Goal: Information Seeking & Learning: Learn about a topic

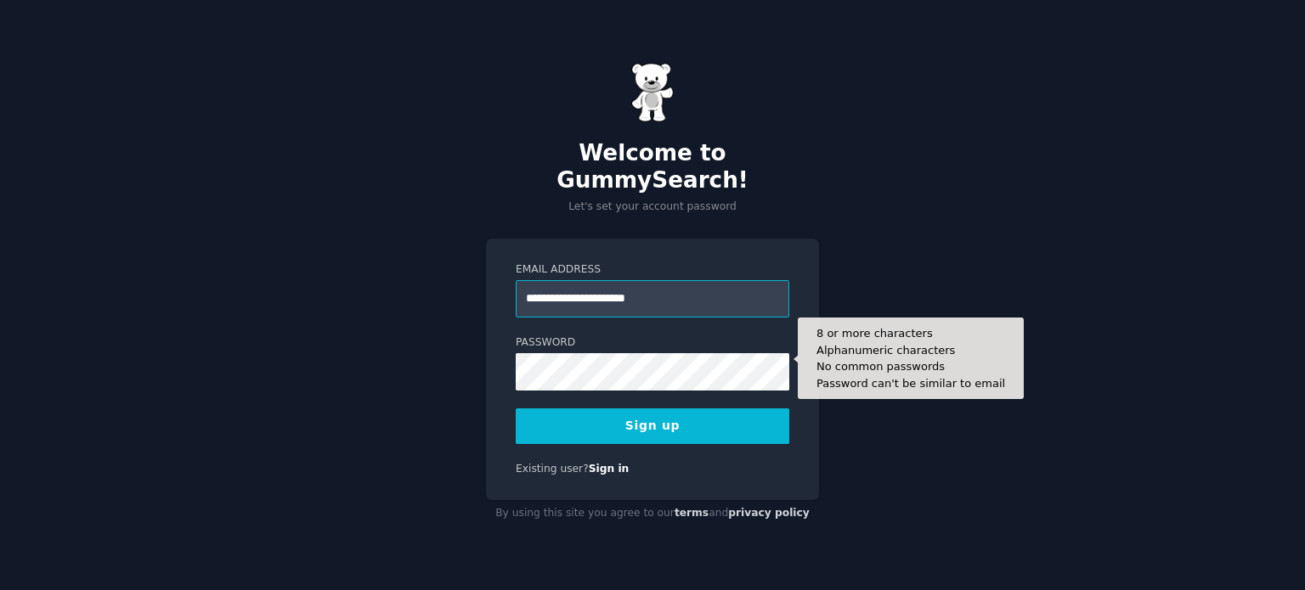
type input "**********"
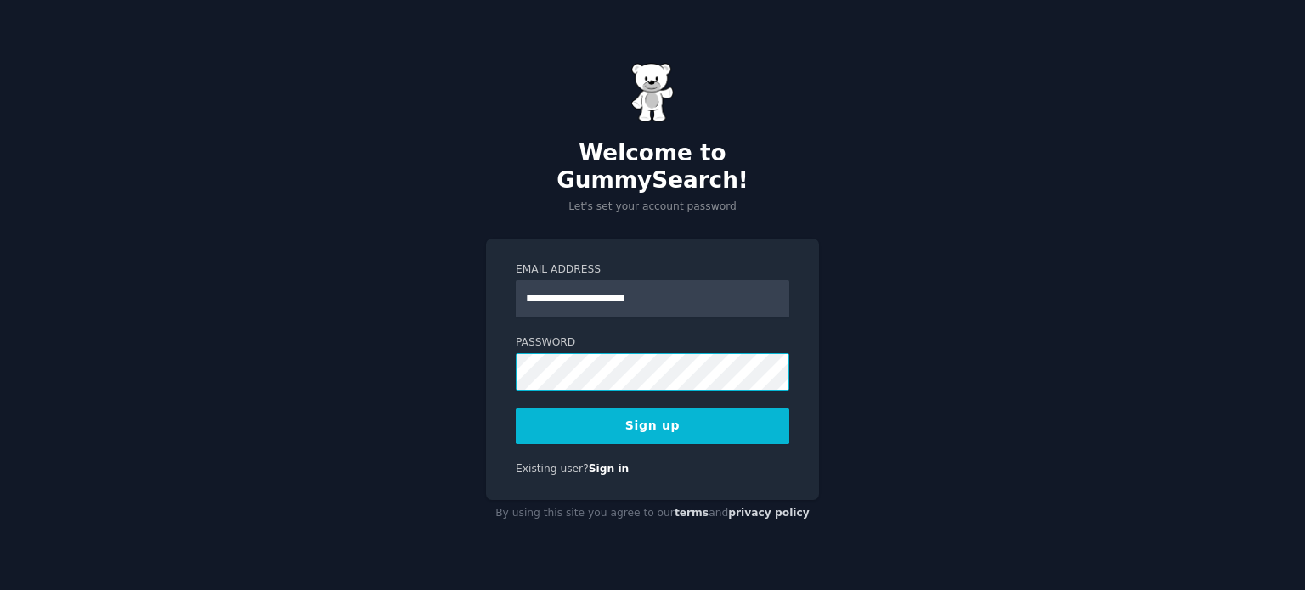
click at [453, 363] on div "**********" at bounding box center [652, 295] width 1305 height 590
click at [665, 419] on button "Sign up" at bounding box center [653, 427] width 274 height 36
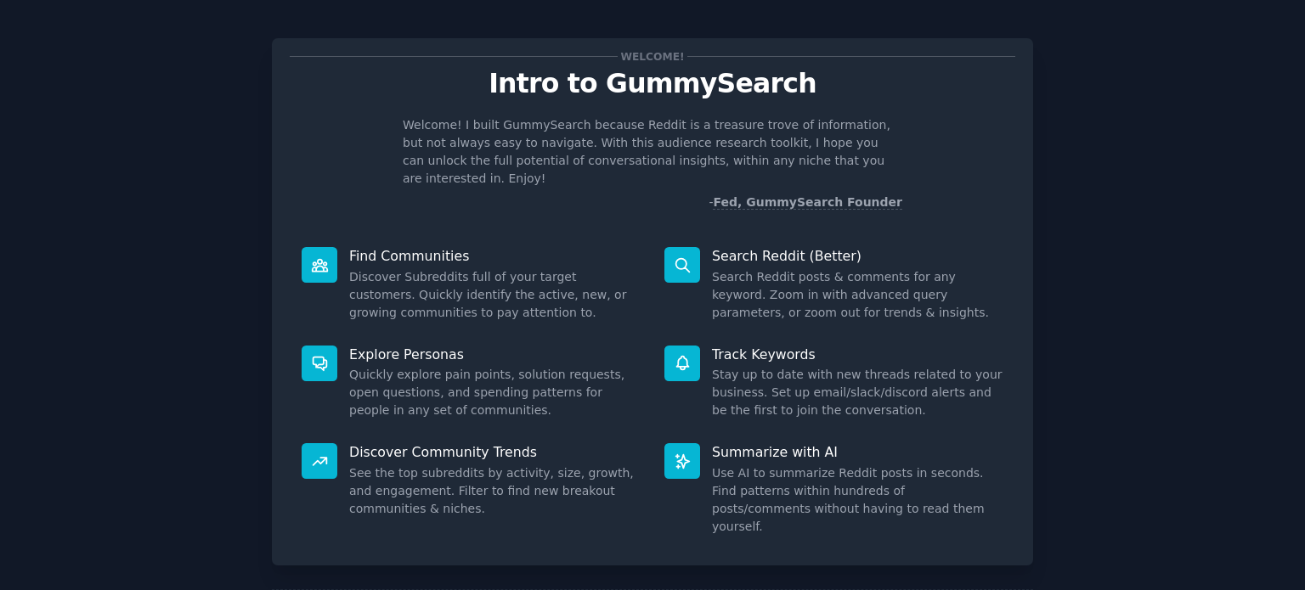
scroll to position [7, 0]
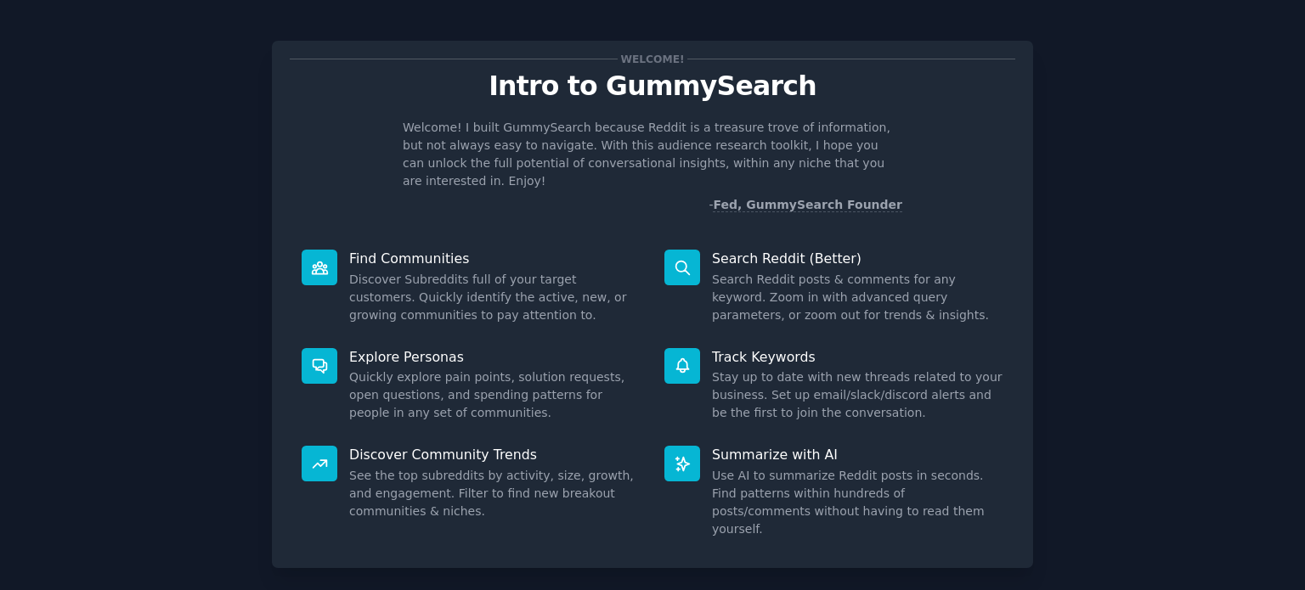
click at [1133, 429] on div "Welcome! Intro to GummySearch Welcome! I built GummySearch because Reddit is a …" at bounding box center [652, 343] width 1257 height 653
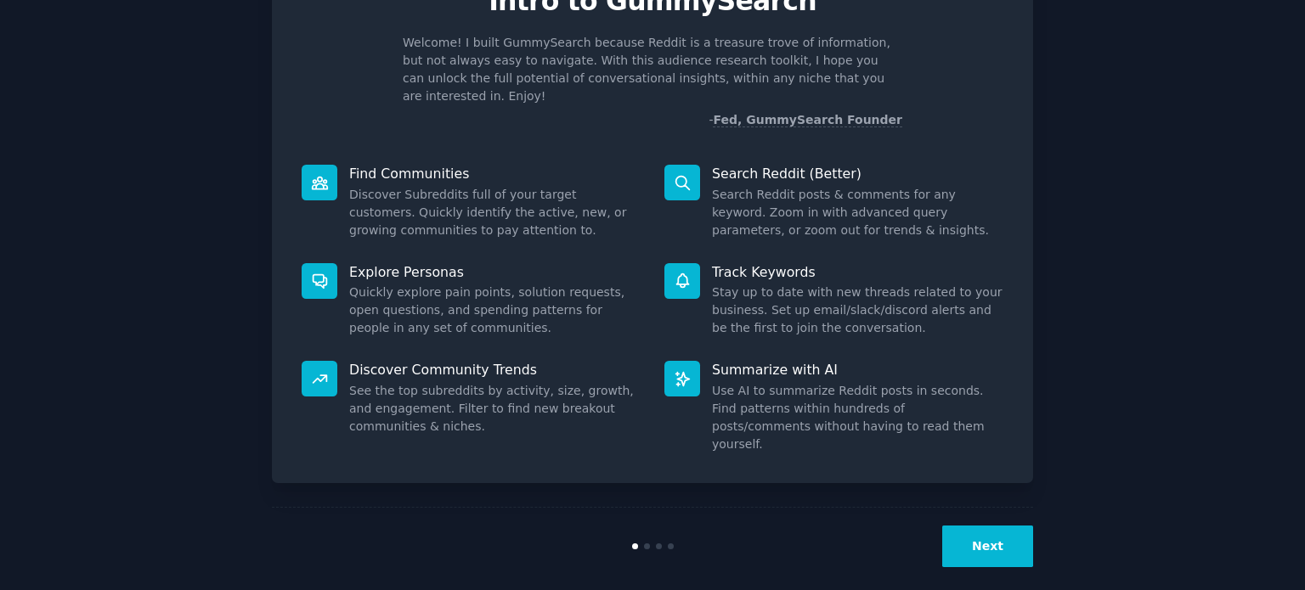
click at [1008, 537] on button "Next" at bounding box center [987, 547] width 91 height 42
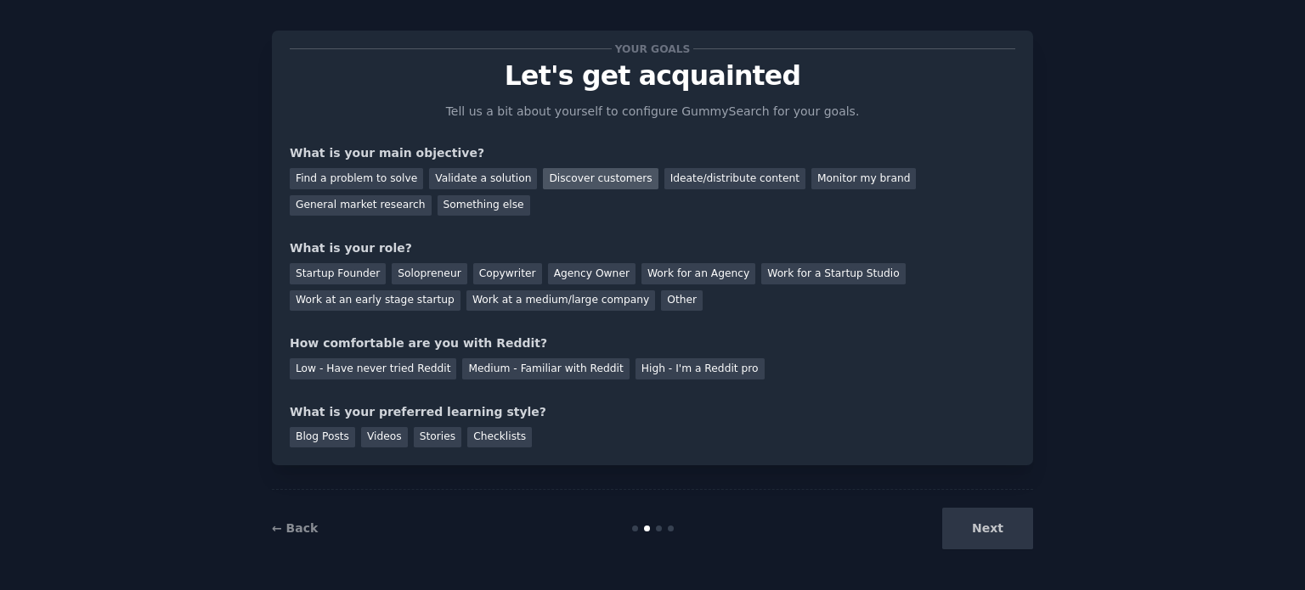
click at [607, 181] on div "Discover customers" at bounding box center [600, 178] width 115 height 21
click at [700, 173] on div "Ideate/distribute content" at bounding box center [734, 178] width 141 height 21
click at [827, 273] on div "Work for a Startup Studio" at bounding box center [833, 273] width 144 height 21
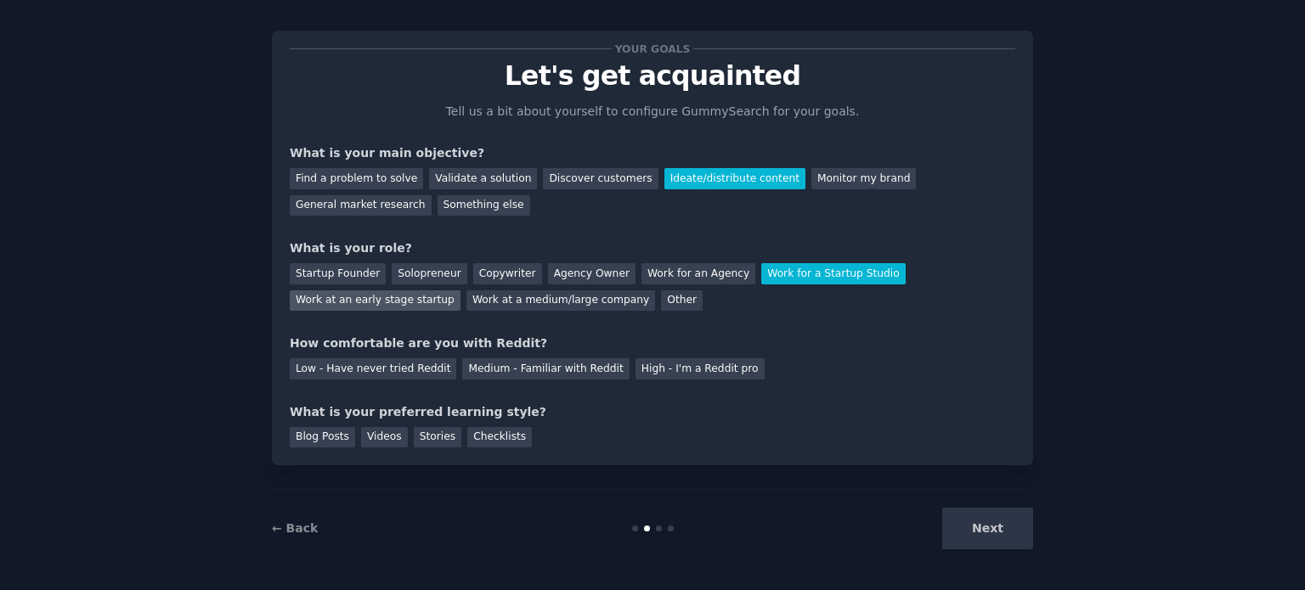
click at [430, 306] on div "Work at an early stage startup" at bounding box center [375, 301] width 171 height 21
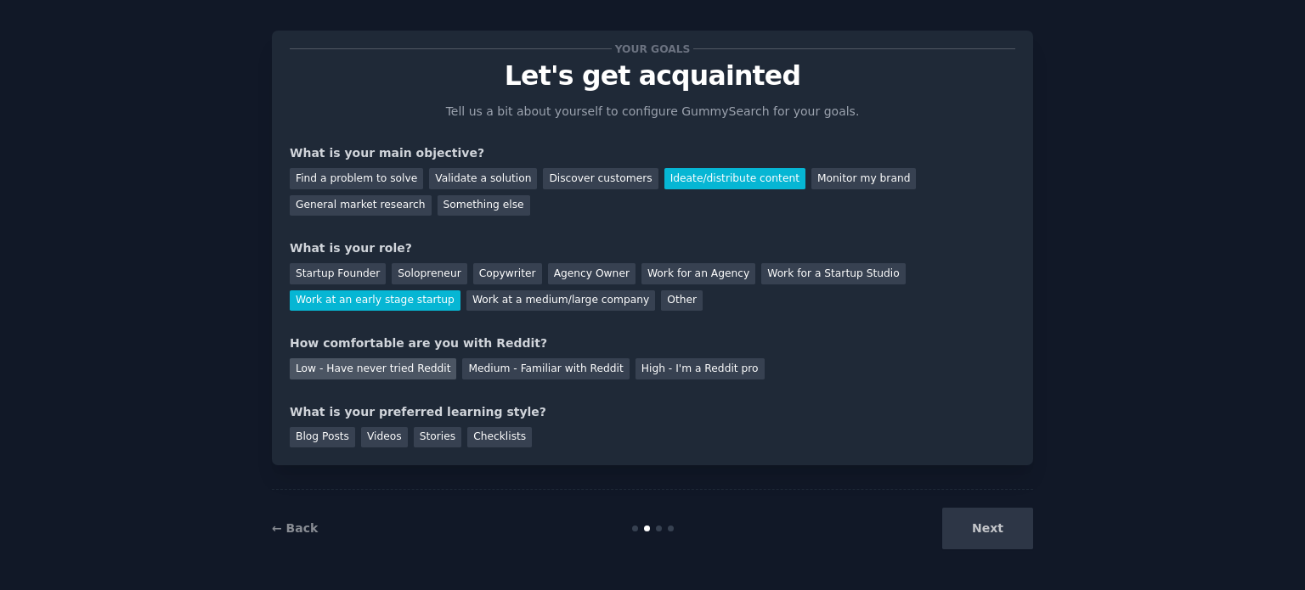
click at [427, 364] on div "Low - Have never tried Reddit" at bounding box center [373, 368] width 166 height 21
click at [328, 441] on div "Blog Posts" at bounding box center [322, 437] width 65 height 21
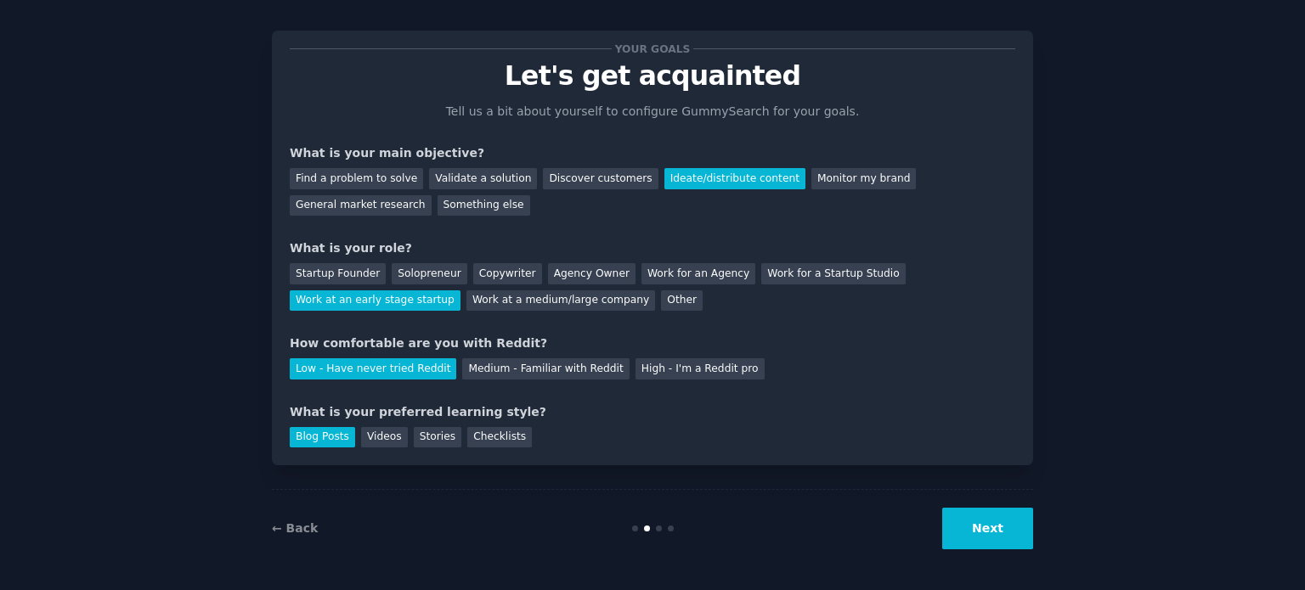
click at [979, 528] on button "Next" at bounding box center [987, 529] width 91 height 42
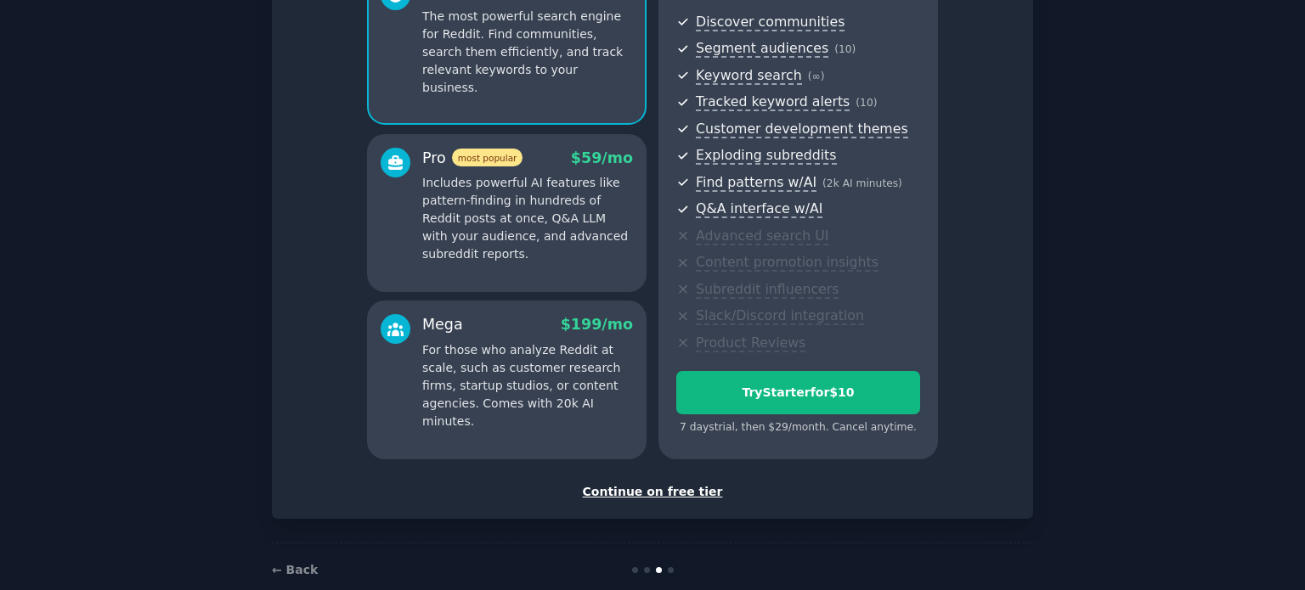
scroll to position [214, 0]
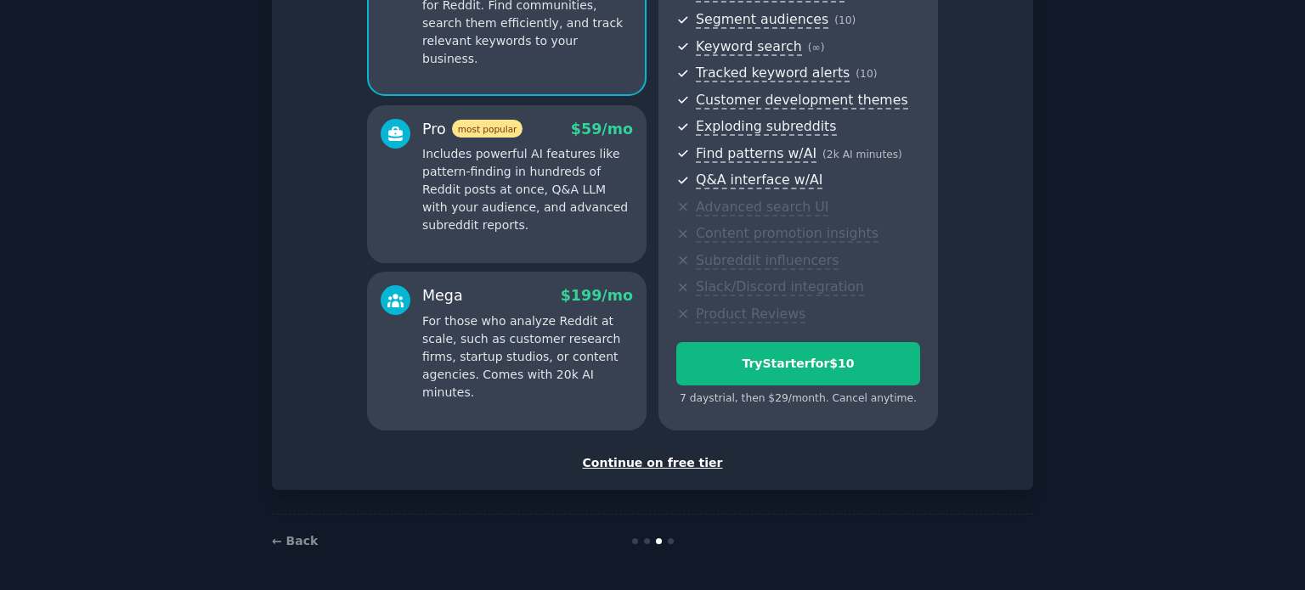
click at [694, 460] on div "Continue on free tier" at bounding box center [652, 463] width 725 height 18
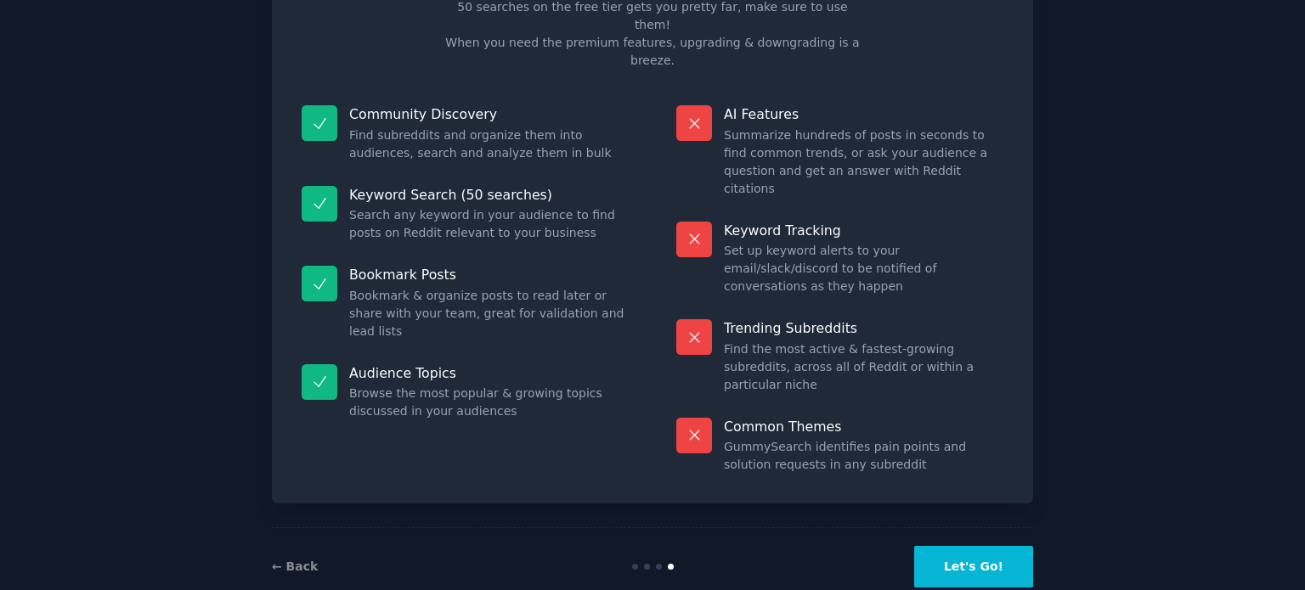
scroll to position [124, 0]
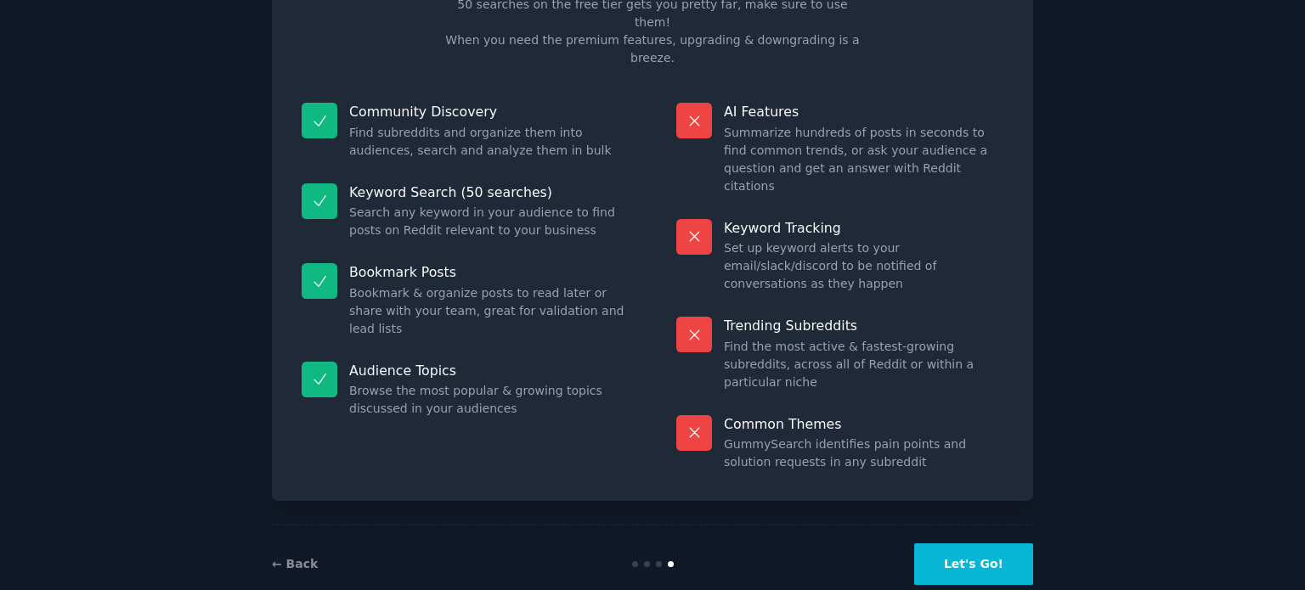
click at [985, 544] on button "Let's Go!" at bounding box center [973, 565] width 119 height 42
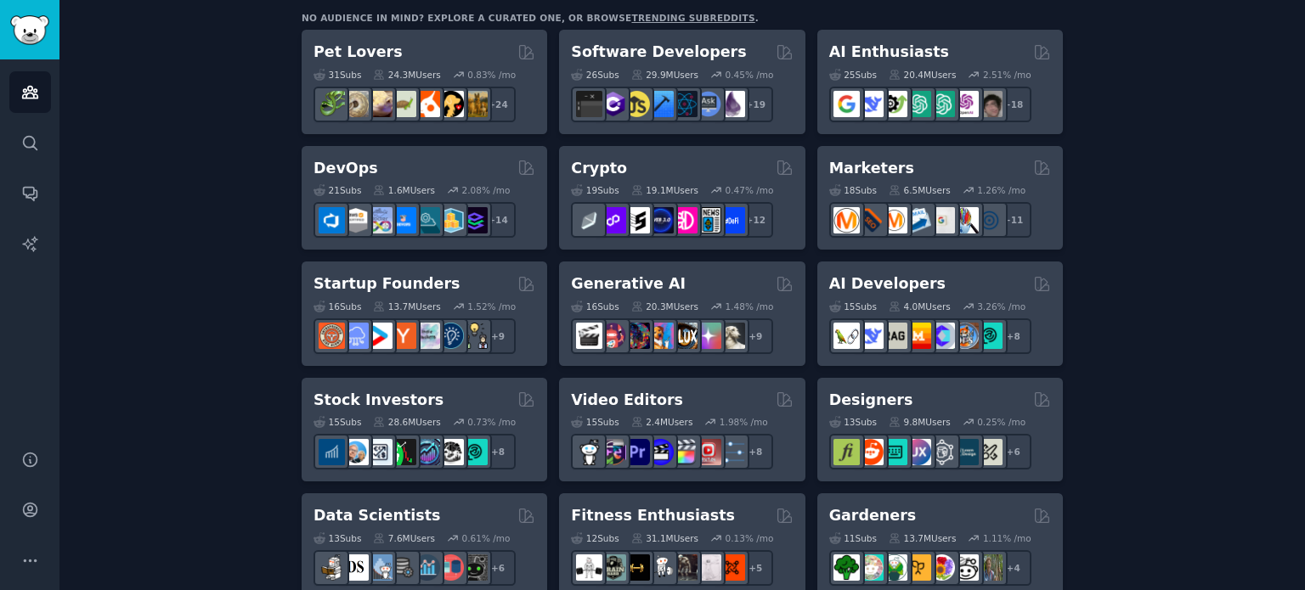
scroll to position [340, 0]
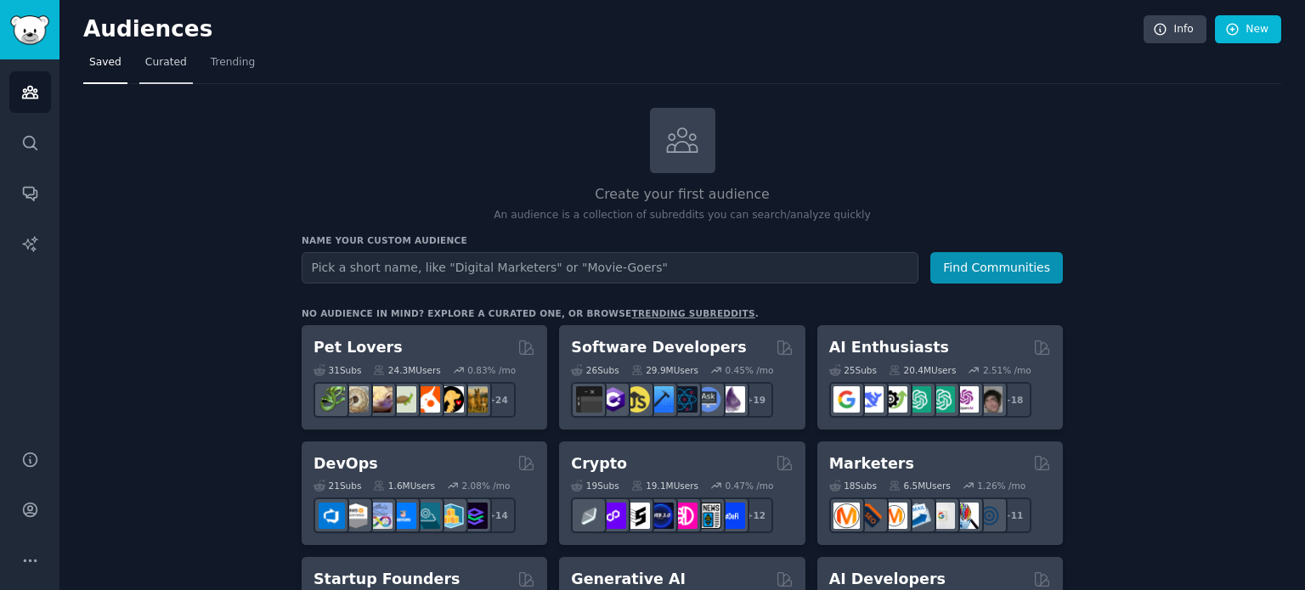
click at [156, 65] on span "Curated" at bounding box center [166, 62] width 42 height 15
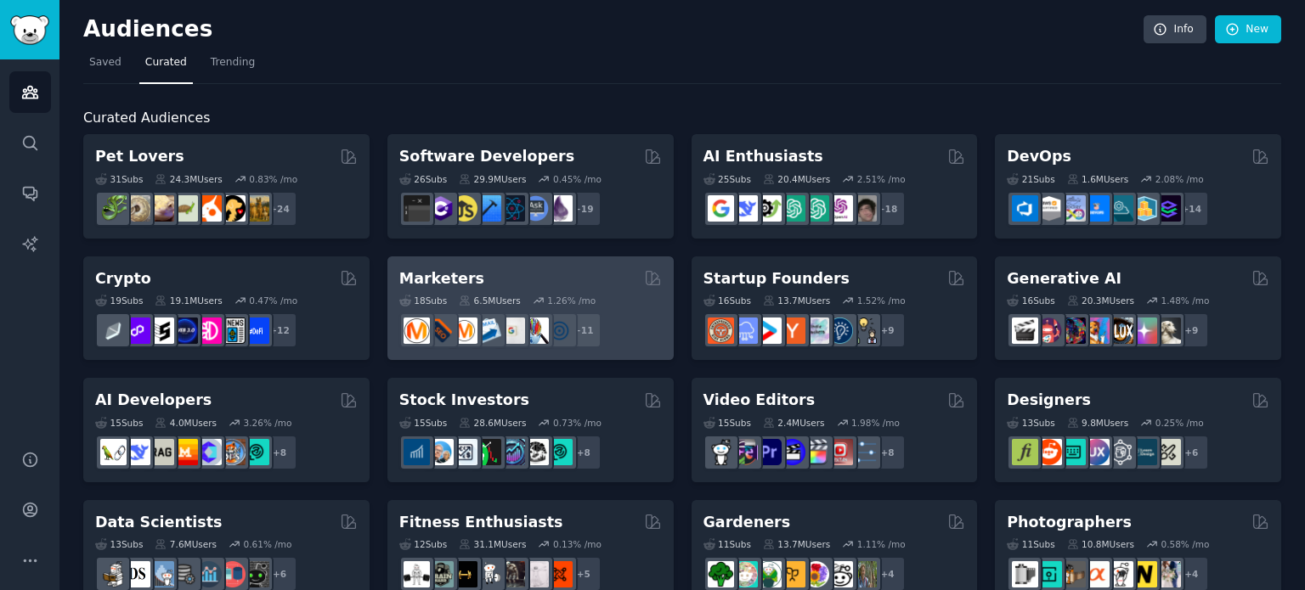
click at [589, 273] on div "Marketers" at bounding box center [530, 278] width 262 height 21
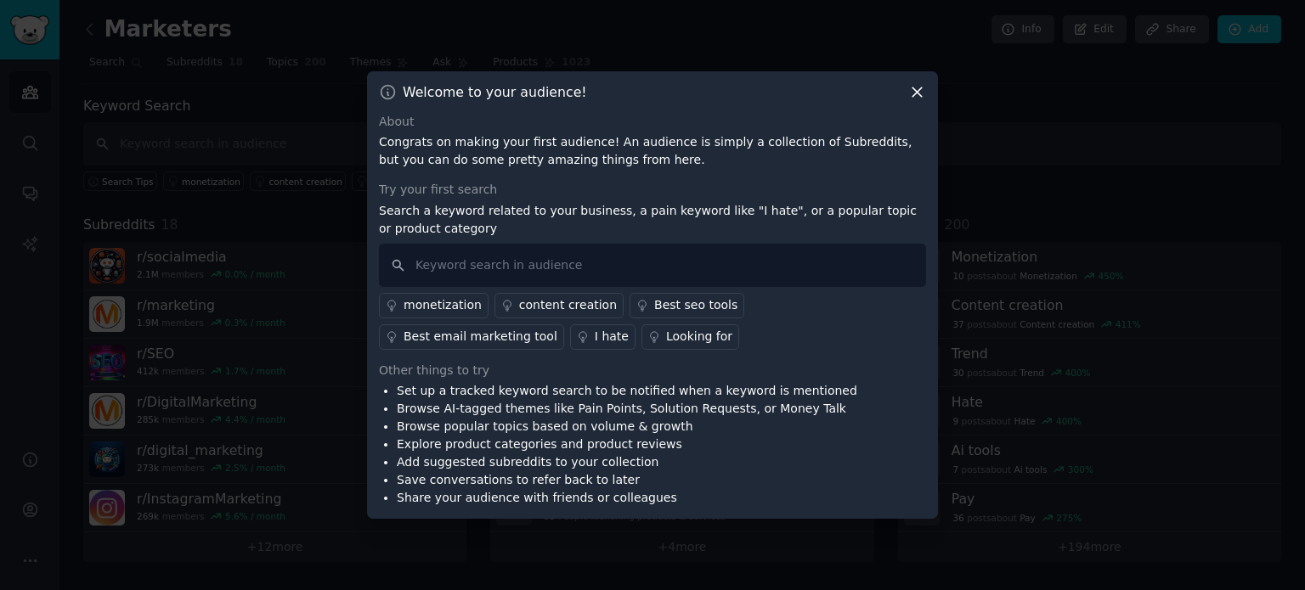
click at [543, 310] on div "content creation" at bounding box center [568, 305] width 98 height 18
